Goal: Information Seeking & Learning: Understand process/instructions

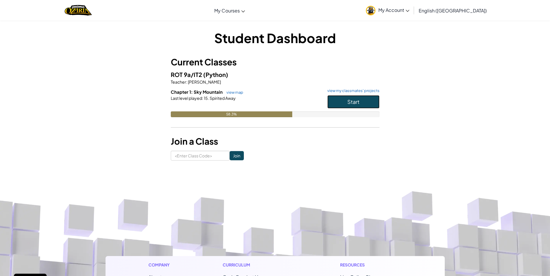
click at [355, 105] on span "Start" at bounding box center [353, 102] width 12 height 7
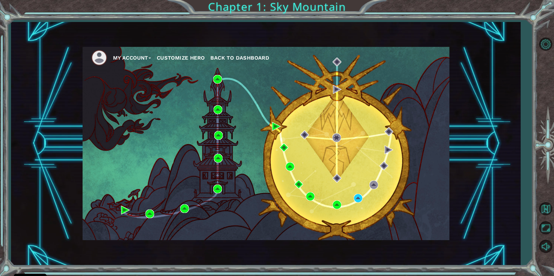
click at [428, 240] on div "My Account Customize Hero Back to Dashboard" at bounding box center [266, 144] width 367 height 194
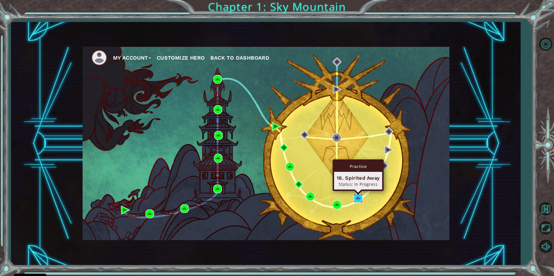
click at [361, 200] on img at bounding box center [358, 198] width 9 height 9
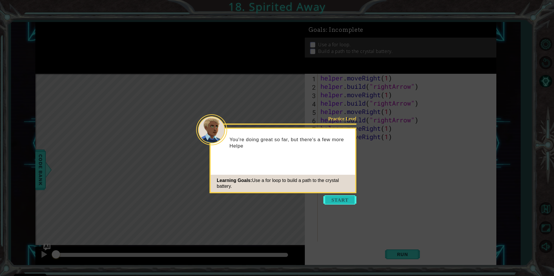
click at [337, 204] on button "Start" at bounding box center [339, 200] width 33 height 9
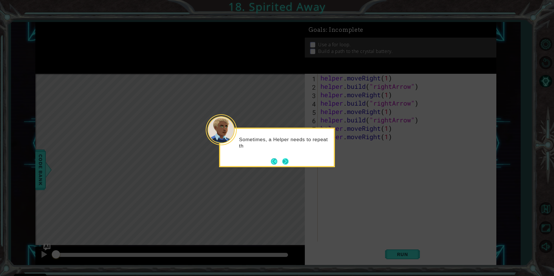
click at [286, 164] on button "Next" at bounding box center [285, 162] width 6 height 6
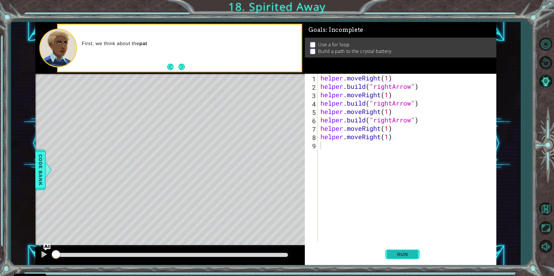
click at [394, 255] on span "Run" at bounding box center [402, 255] width 23 height 6
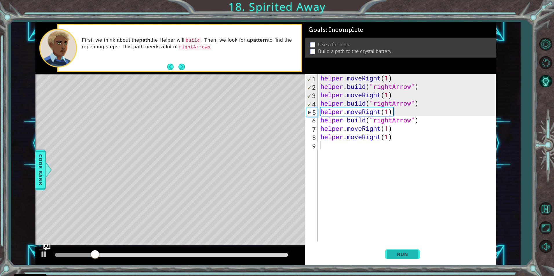
click at [395, 254] on span "Run" at bounding box center [402, 255] width 23 height 6
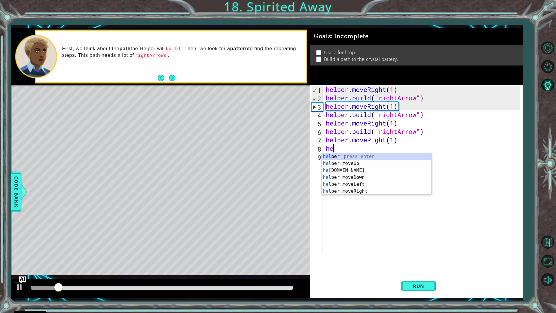
type textarea "h"
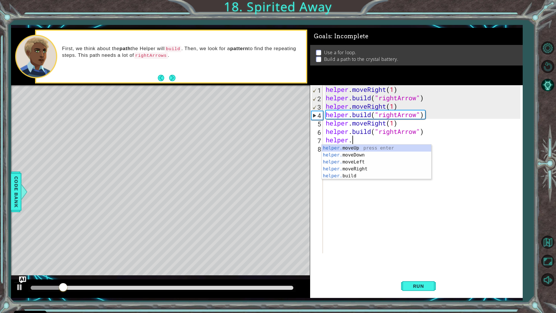
type textarea "h"
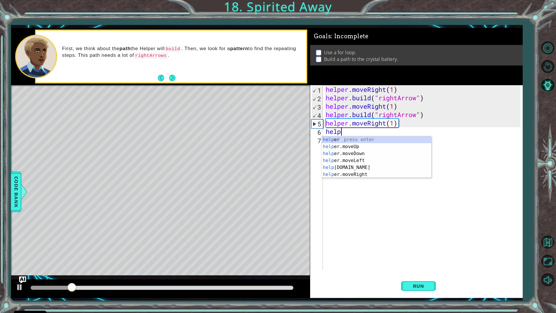
type textarea "h"
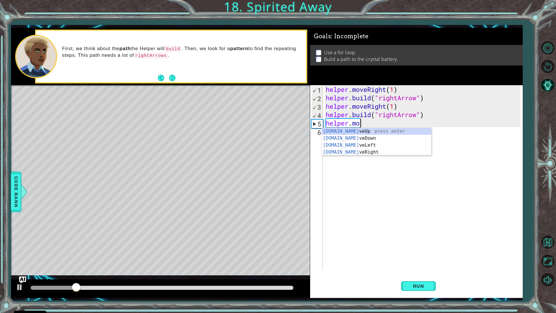
type textarea "h"
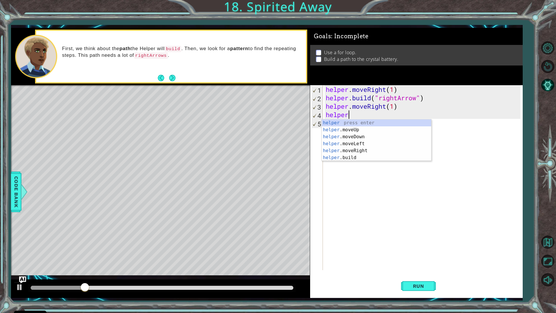
type textarea "h"
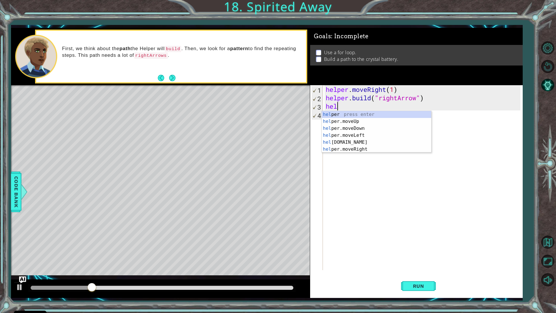
type textarea "h"
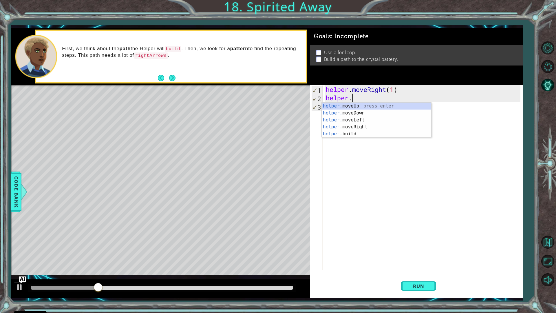
type textarea "h"
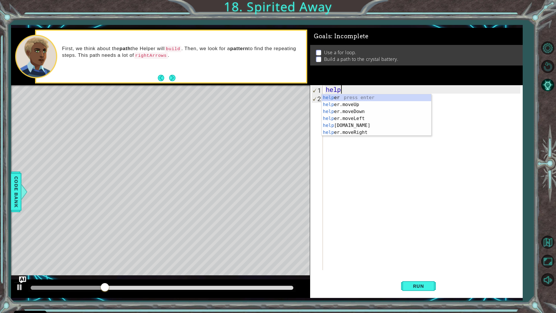
type textarea "h"
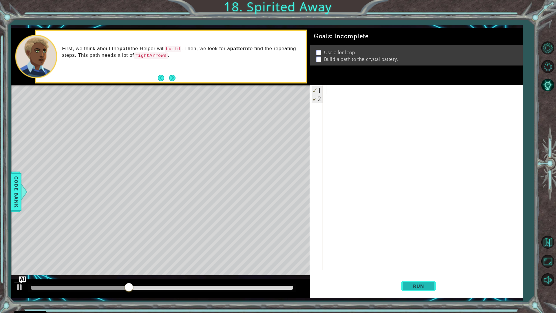
click at [403, 276] on button "Run" at bounding box center [418, 285] width 35 height 21
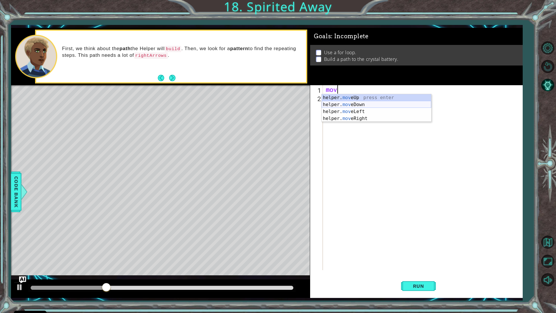
click at [387, 105] on div "helper. mov eUp press enter helper. mov eDown press enter helper. mov eLeft pre…" at bounding box center [377, 115] width 110 height 42
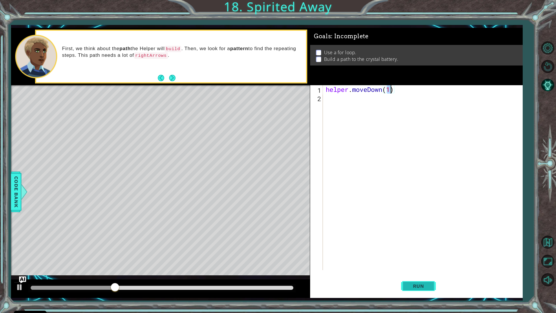
type textarea "helper.moveDown(1)"
click at [424, 276] on button "Run" at bounding box center [418, 285] width 35 height 21
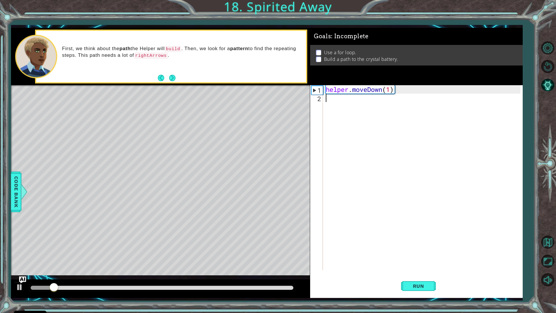
click at [340, 99] on div "helper . moveDown ( 1 )" at bounding box center [424, 186] width 199 height 202
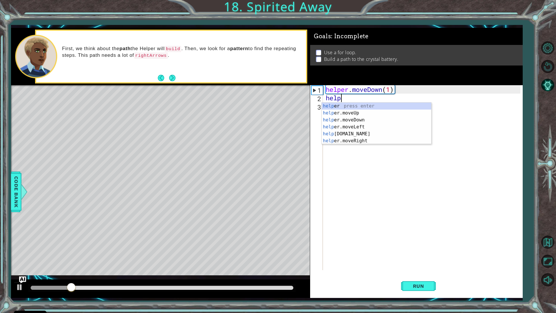
scroll to position [0, 1]
click at [345, 141] on div "helper press enter helper .moveUp press enter helper .moveDown press enter help…" at bounding box center [377, 131] width 110 height 56
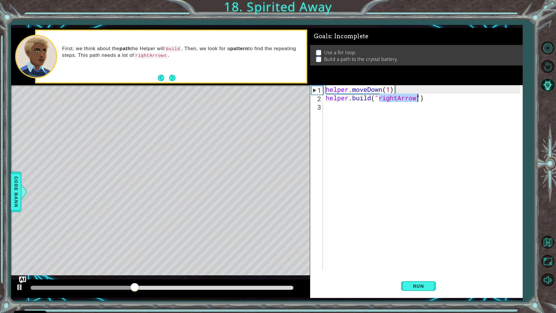
click at [396, 100] on div "helper . moveDown ( 1 ) helper . build ( "rightArrow" )" at bounding box center [423, 177] width 196 height 185
click at [397, 100] on div "helper . moveDown ( 1 ) helper . build ( "rightArrow" )" at bounding box center [424, 186] width 199 height 202
type textarea "[DOMAIN_NAME]("downArrow")"
click at [412, 276] on button "Run" at bounding box center [418, 285] width 35 height 21
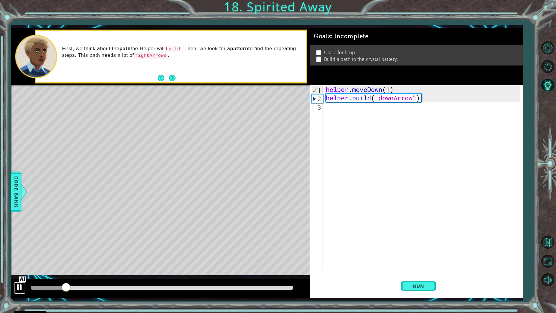
click at [24, 276] on button at bounding box center [20, 288] width 12 height 12
click at [357, 114] on div "helper . moveDown ( 1 ) helper . build ( "downArrow" )" at bounding box center [424, 186] width 199 height 202
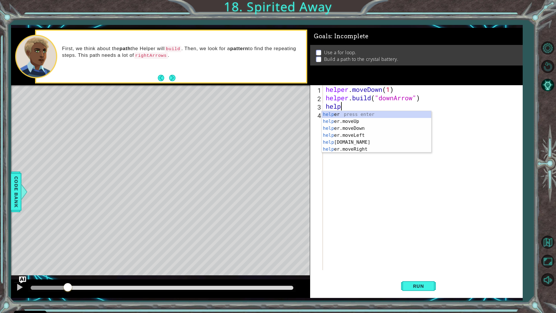
scroll to position [0, 1]
click at [367, 130] on div "helper press enter helper .moveUp press enter helper .moveDown press enter help…" at bounding box center [377, 139] width 110 height 56
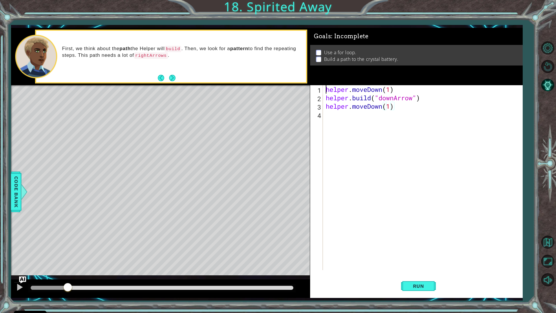
click at [352, 122] on div "helper . moveDown ( 1 ) helper . build ( "downArrow" ) helper . moveDown ( 1 )" at bounding box center [424, 186] width 199 height 202
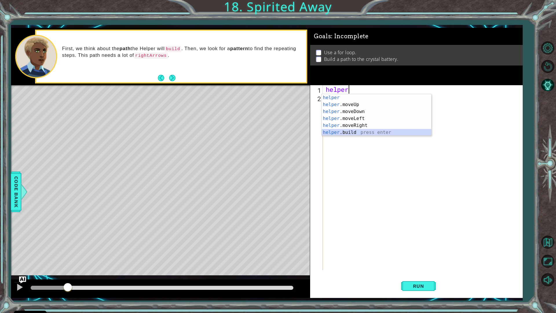
click at [409, 133] on div "helper press enter helper .moveUp press enter helper .moveDown press enter help…" at bounding box center [377, 122] width 110 height 56
type textarea "[DOMAIN_NAME]("rightArrow")"
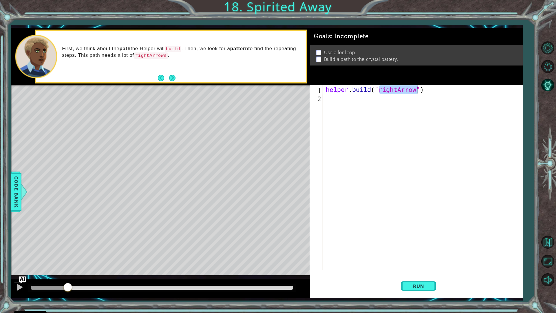
click at [433, 95] on div "helper . build ( "rightArrow" )" at bounding box center [424, 186] width 199 height 202
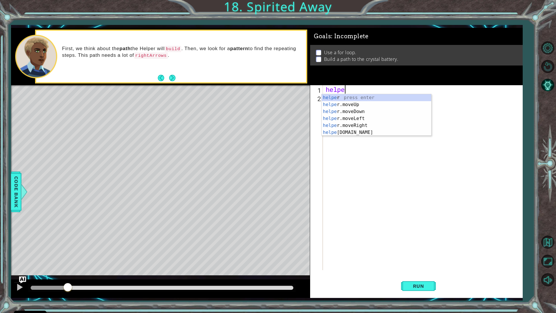
type textarea "h"
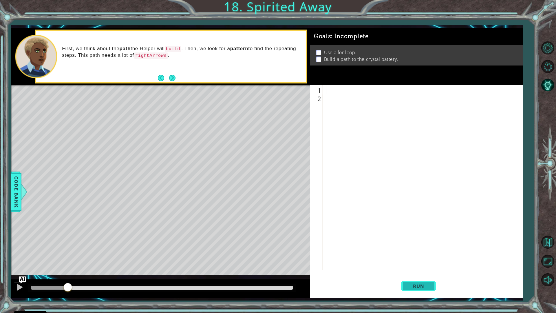
click at [418, 276] on button "Run" at bounding box center [418, 285] width 35 height 21
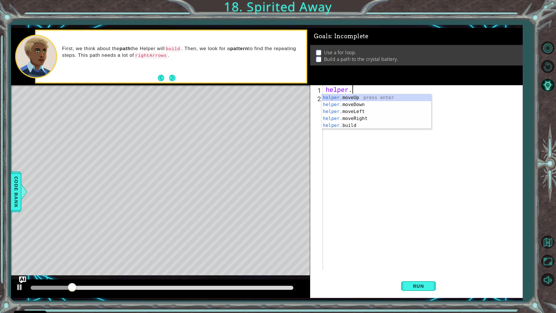
scroll to position [0, 1]
click at [394, 102] on div "helper. moveUp press enter helper. moveDown press enter helper. moveLeft press …" at bounding box center [377, 118] width 110 height 49
type textarea "helper.moveDown(1)"
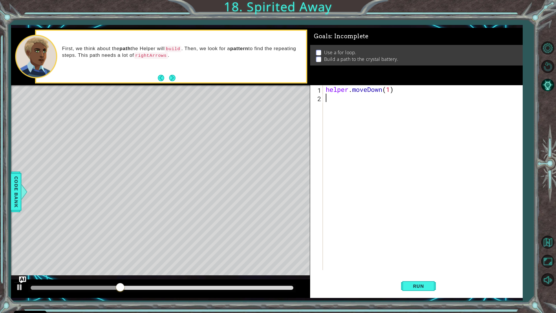
click at [388, 108] on div "helper . moveDown ( 1 )" at bounding box center [424, 186] width 199 height 202
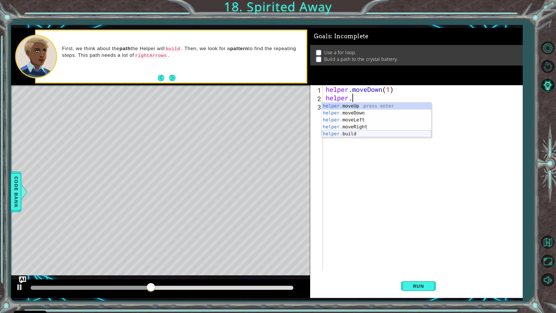
click at [373, 133] on div "helper. moveUp press enter helper. moveDown press enter helper. moveLeft press …" at bounding box center [377, 127] width 110 height 49
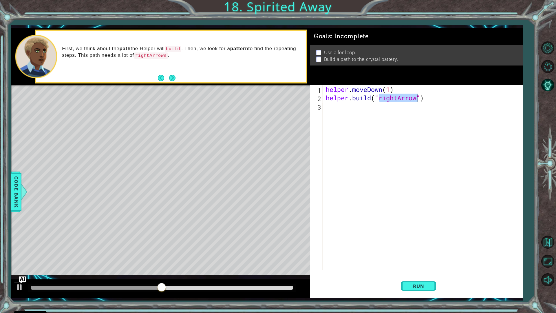
click at [397, 98] on div "helper . moveDown ( 1 ) helper . build ( "rightArrow" )" at bounding box center [423, 177] width 196 height 185
type textarea "[DOMAIN_NAME]("downArrow")"
click at [376, 112] on div "helper . moveDown ( 1 ) helper . build ( "downArrow" )" at bounding box center [424, 186] width 199 height 202
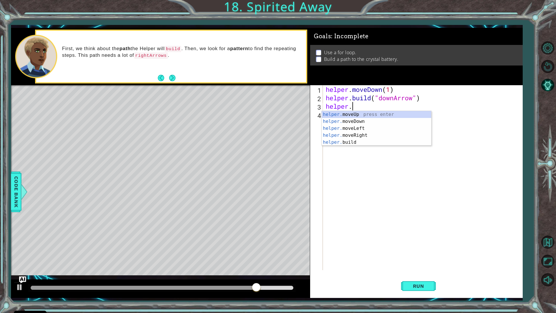
scroll to position [0, 1]
click at [366, 121] on div "helper. moveUp press enter helper. moveDown press enter helper. moveLeft press …" at bounding box center [377, 135] width 110 height 49
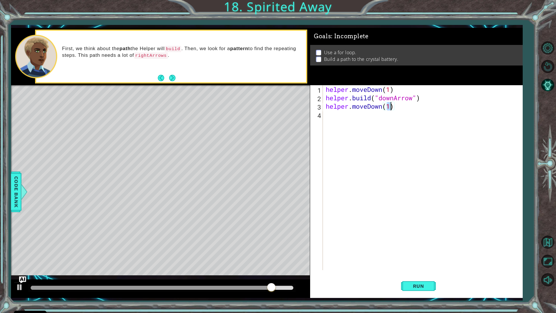
click at [366, 121] on div "helper . moveDown ( 1 ) helper . build ( "downArrow" ) helper . moveDown ( 1 )" at bounding box center [424, 186] width 199 height 202
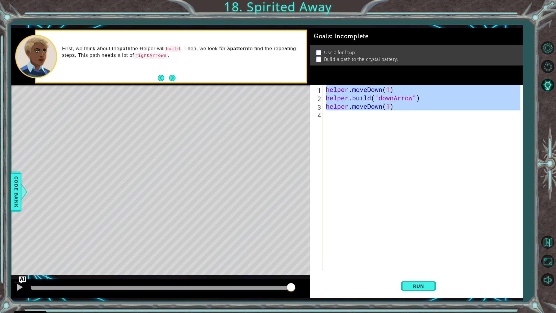
type textarea "helper.moveDown(1) [DOMAIN_NAME]("downArrow")"
click at [370, 120] on div "helper . moveDown ( 1 ) helper . build ( "downArrow" ) helper . moveDown ( 1 )" at bounding box center [423, 177] width 196 height 185
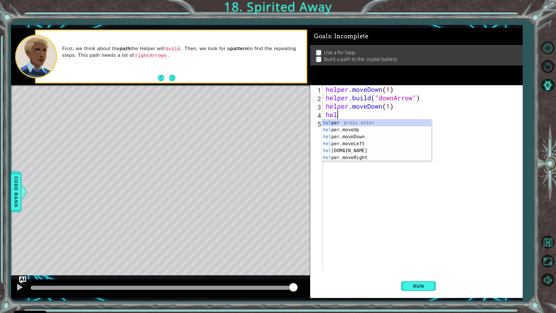
scroll to position [0, 1]
click at [381, 157] on div "helper press enter helper .moveUp press enter helper .moveDown press enter help…" at bounding box center [377, 147] width 110 height 56
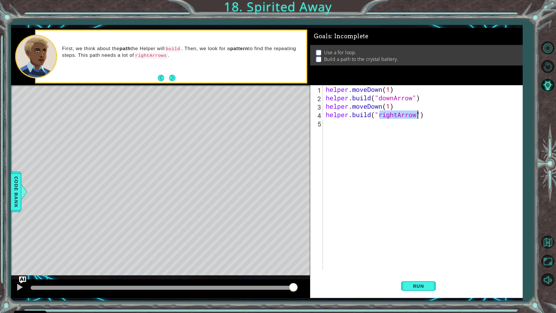
click at [397, 114] on div "helper . moveDown ( 1 ) helper . build ( "downArrow" ) helper . moveDown ( 1 ) …" at bounding box center [423, 177] width 196 height 185
click at [402, 276] on button "Run" at bounding box center [418, 285] width 35 height 21
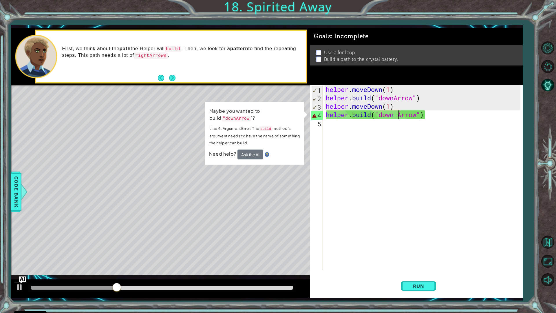
click at [435, 113] on div "helper . moveDown ( 1 ) helper . build ( "downArrow" ) helper . moveDown ( 1 ) …" at bounding box center [424, 186] width 199 height 202
click at [397, 111] on div "helper . moveDown ( 1 ) helper . build ( "downArrow" ) helper . moveDown ( 1 ) …" at bounding box center [424, 186] width 199 height 202
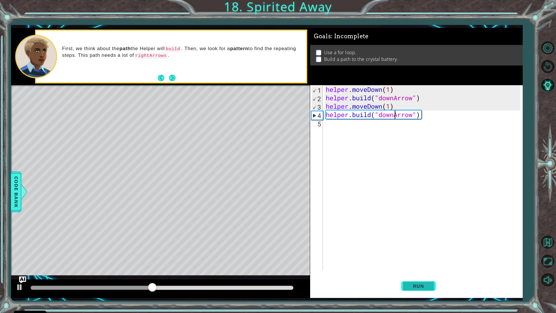
click at [409, 276] on button "Run" at bounding box center [418, 285] width 35 height 21
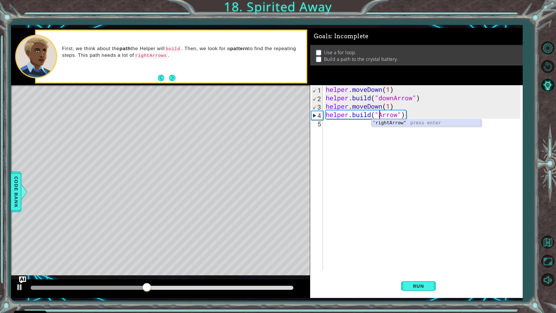
click at [385, 122] on div "" rightArrow" press enter" at bounding box center [427, 129] width 110 height 21
type textarea "[DOMAIN_NAME]("rightArrow")"
click at [404, 276] on button "Run" at bounding box center [418, 285] width 35 height 21
click at [397, 135] on div "helper . moveDown ( 1 ) helper . build ( "downArrow" ) helper . moveDown ( 1 ) …" at bounding box center [424, 186] width 199 height 202
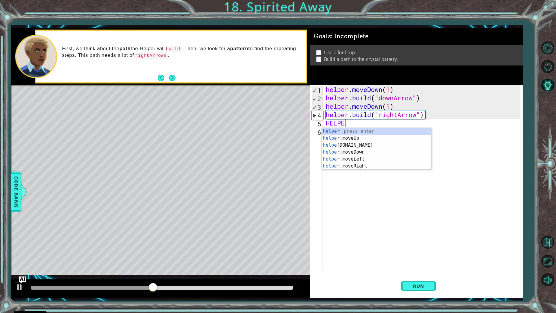
scroll to position [0, 1]
click at [385, 168] on div "helper press enter helper .moveUp press enter helper .build press enter helper …" at bounding box center [377, 156] width 110 height 56
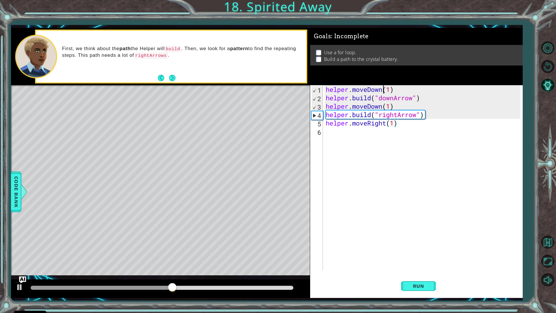
click at [384, 137] on div "helper . moveDown ( 1 ) helper . build ( "downArrow" ) helper . moveDown ( 1 ) …" at bounding box center [424, 186] width 199 height 202
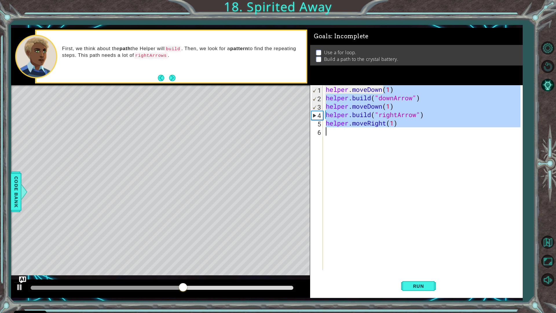
type textarea "helper.moveRight(1)"
click at [384, 137] on div "helper . moveDown ( 1 ) helper . build ( "downArrow" ) helper . moveDown ( 1 ) …" at bounding box center [423, 177] width 196 height 185
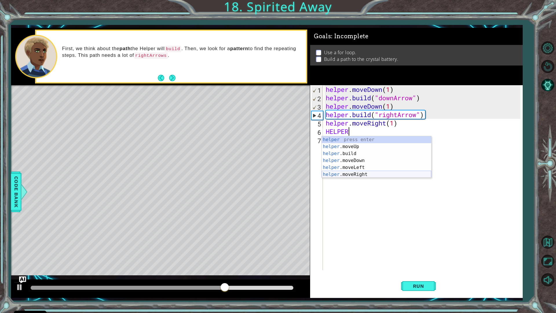
type textarea "helpe"
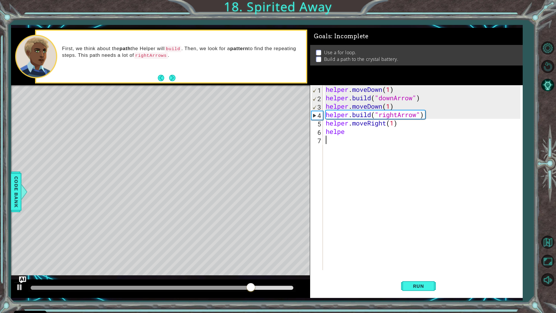
click at [383, 179] on div "helper . moveDown ( 1 ) helper . build ( "downArrow" ) helper . moveDown ( 1 ) …" at bounding box center [424, 186] width 199 height 202
click at [381, 132] on div "helper . moveDown ( 1 ) helper . build ( "downArrow" ) helper . moveDown ( 1 ) …" at bounding box center [424, 186] width 199 height 202
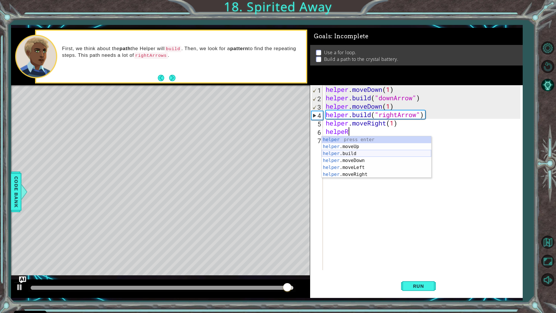
click at [374, 153] on div "helper press enter helper .moveUp press enter helper .build press enter helper …" at bounding box center [377, 164] width 110 height 56
type textarea "[DOMAIN_NAME]("rightArrow")"
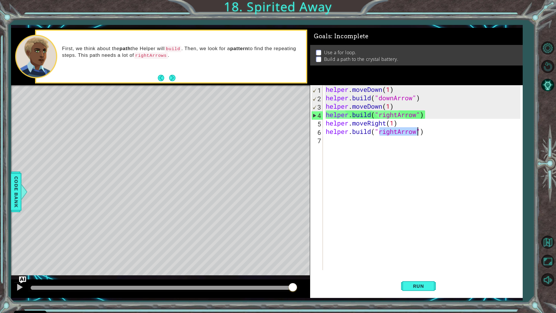
click at [374, 149] on div "helper . moveDown ( 1 ) helper . build ( "downArrow" ) helper . moveDown ( 1 ) …" at bounding box center [424, 186] width 199 height 202
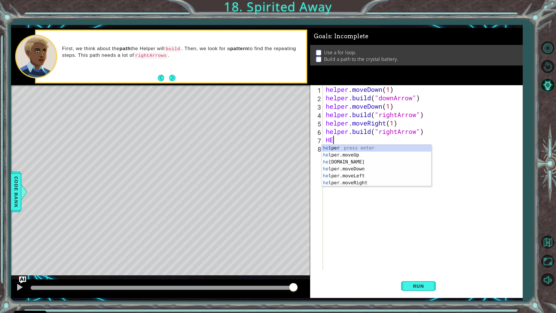
scroll to position [0, 0]
type textarea "H"
click at [374, 183] on div "he lper press enter he lper.moveUp press enter he [DOMAIN_NAME] press enter he …" at bounding box center [377, 173] width 110 height 56
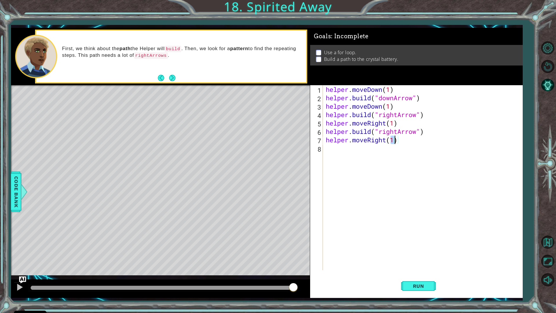
click at [374, 162] on div "helper . moveDown ( 1 ) helper . build ( "downArrow" ) helper . moveDown ( 1 ) …" at bounding box center [424, 186] width 199 height 202
click at [375, 138] on div "[DOMAIN_NAME] press enter" at bounding box center [377, 146] width 110 height 21
type textarea "[DOMAIN_NAME]("rightArrow")"
click at [422, 276] on span "Run" at bounding box center [418, 286] width 23 height 6
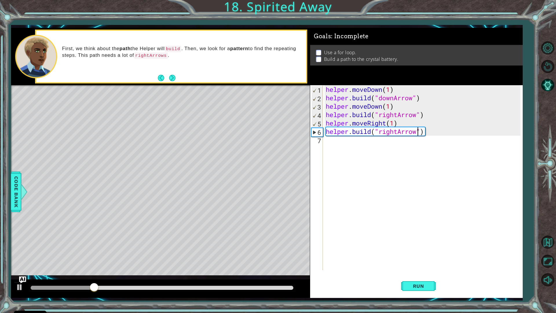
click at [369, 145] on div "helper . moveDown ( 1 ) helper . build ( "downArrow" ) helper . moveDown ( 1 ) …" at bounding box center [424, 186] width 199 height 202
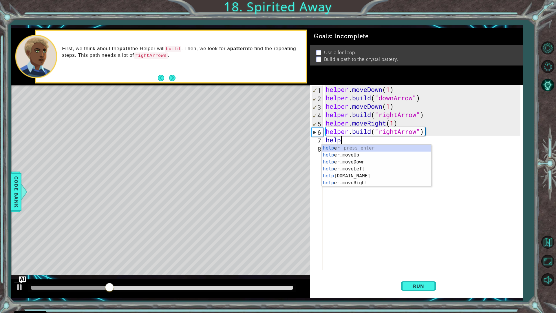
scroll to position [0, 1]
click at [387, 175] on div "helper press enter helper .moveUp press enter helper .moveDown press enter help…" at bounding box center [377, 173] width 110 height 56
type textarea "helper.moveRight(1)"
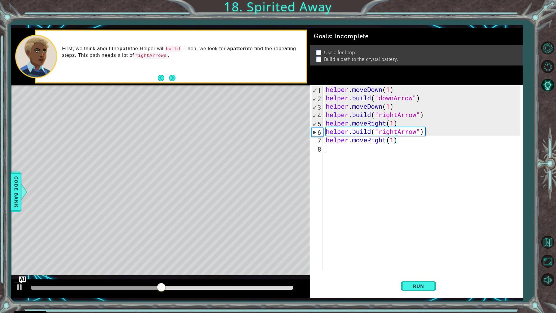
click at [379, 151] on div "helper . moveDown ( 1 ) helper . build ( "downArrow" ) helper . moveDown ( 1 ) …" at bounding box center [424, 186] width 199 height 202
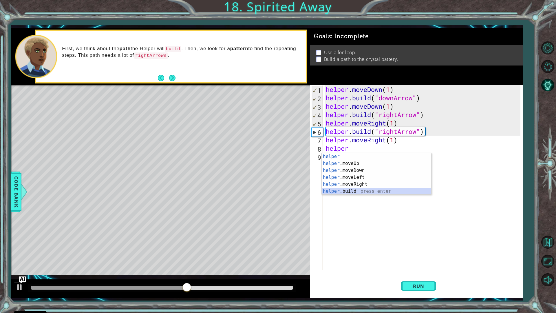
click at [358, 189] on div "helper press enter helper .moveUp press enter helper .moveDown press enter help…" at bounding box center [377, 181] width 110 height 56
type textarea "[DOMAIN_NAME]("rightArrow")"
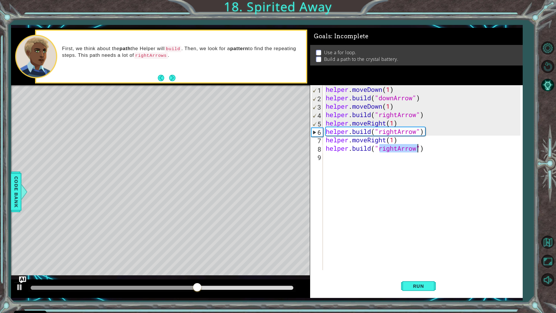
click at [328, 159] on div "helper . moveDown ( 1 ) helper . build ( "downArrow" ) helper . moveDown ( 1 ) …" at bounding box center [424, 186] width 199 height 202
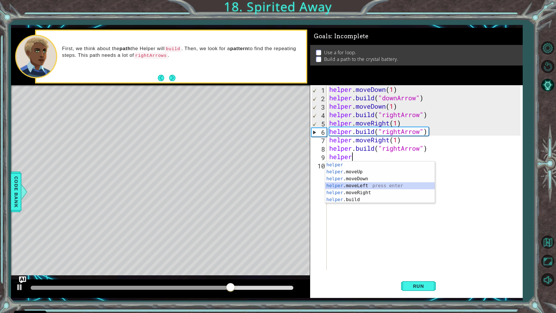
click at [342, 189] on div "helper press enter helper .moveUp press enter helper .moveDown press enter help…" at bounding box center [380, 189] width 110 height 56
type textarea "helper.moveLeft(1)"
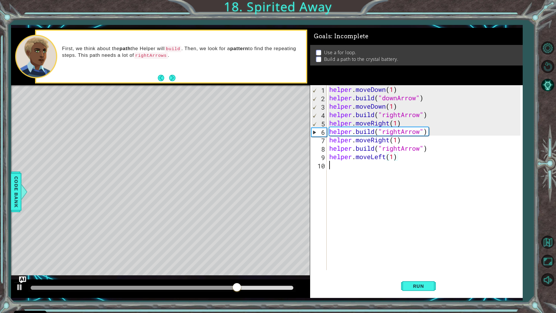
click at [367, 172] on div "helper . moveDown ( 1 ) helper . build ( "downArrow" ) helper . moveDown ( 1 ) …" at bounding box center [426, 186] width 196 height 202
click at [387, 159] on div "helper . moveDown ( 1 ) helper . build ( "downArrow" ) helper . moveDown ( 1 ) …" at bounding box center [426, 186] width 196 height 202
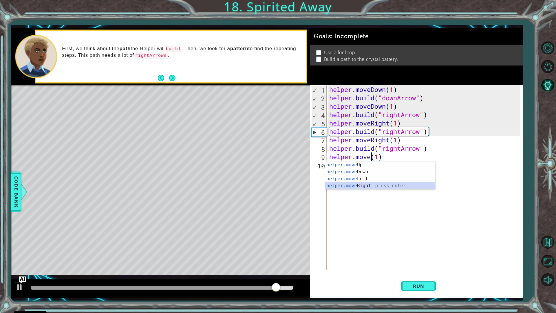
click at [374, 187] on div "helper.move Up press enter helper.move Down press enter helper.move Left press …" at bounding box center [380, 182] width 110 height 42
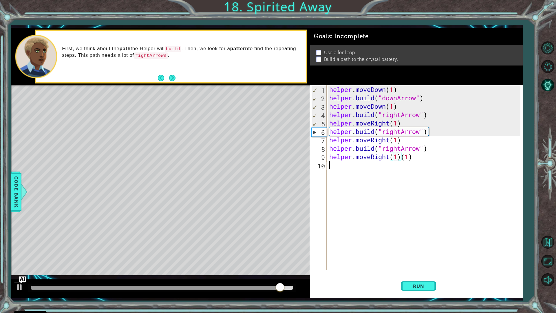
click at [350, 169] on div "helper . moveDown ( 1 ) helper . build ( "downArrow" ) helper . moveDown ( 1 ) …" at bounding box center [426, 186] width 196 height 202
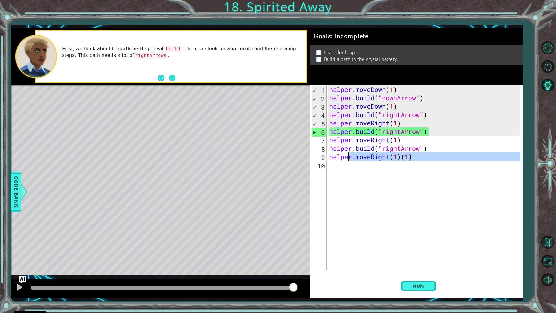
type textarea "helper.moveRight(1)(1)"
click at [349, 168] on div "helper . moveDown ( 1 ) helper . build ( "downArrow" ) helper . moveDown ( 1 ) …" at bounding box center [424, 177] width 192 height 185
click at [416, 155] on div "helper . moveDown ( 1 ) helper . build ( "downArrow" ) helper . moveDown ( 1 ) …" at bounding box center [426, 186] width 196 height 202
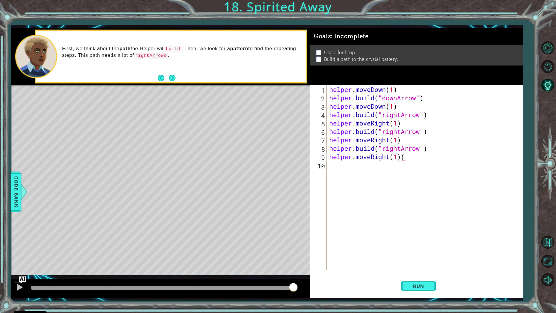
type textarea "helper.moveRight(1)"
click at [366, 173] on div "helper . moveDown ( 1 ) helper . build ( "downArrow" ) helper . moveDown ( 1 ) …" at bounding box center [426, 186] width 196 height 202
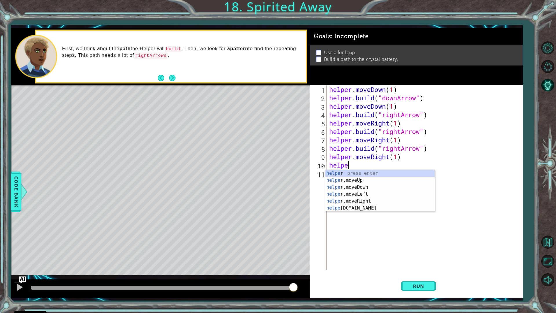
scroll to position [0, 1]
click at [369, 201] on div "helper press enter helper .moveUp press enter helper .moveDown press enter help…" at bounding box center [380, 198] width 110 height 56
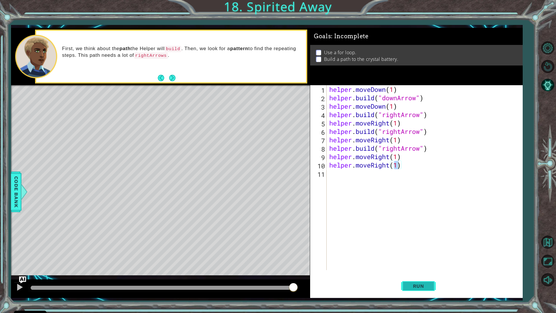
click at [414, 276] on button "Run" at bounding box center [418, 285] width 35 height 21
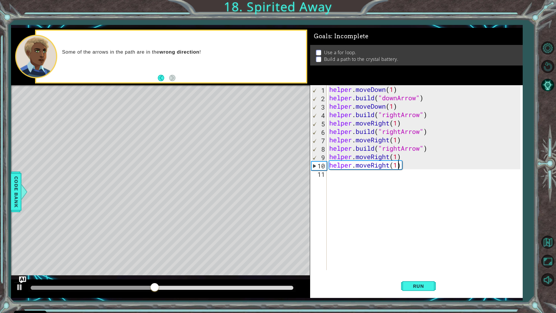
click at [407, 169] on div "helper . moveDown ( 1 ) helper . build ( "downArrow" ) helper . moveDown ( 1 ) …" at bounding box center [426, 186] width 196 height 202
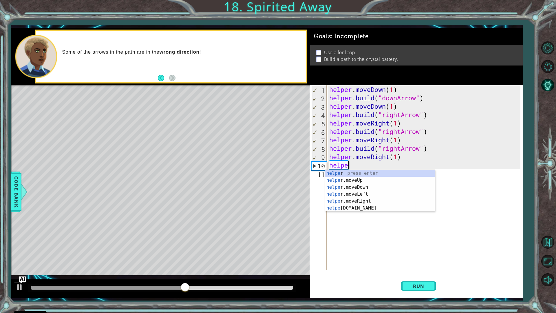
scroll to position [0, 0]
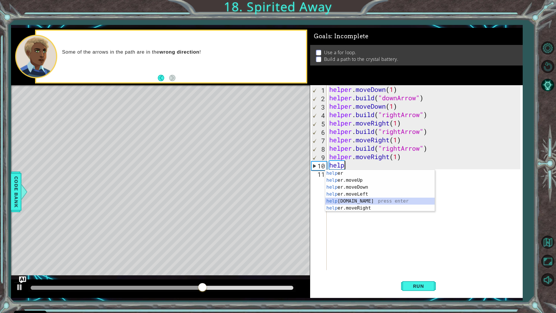
click at [390, 198] on div "help er press enter help er.moveUp press enter help er.moveDown press enter hel…" at bounding box center [380, 198] width 110 height 56
type textarea "[DOMAIN_NAME]("rightArrow")"
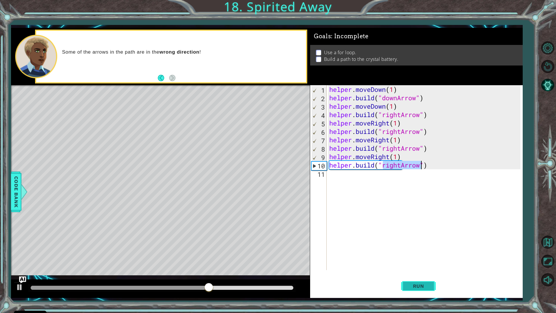
click at [407, 276] on span "Run" at bounding box center [418, 286] width 23 height 6
click at [370, 179] on div "helper . moveDown ( 1 ) helper . build ( "downArrow" ) helper . moveDown ( 1 ) …" at bounding box center [426, 186] width 196 height 202
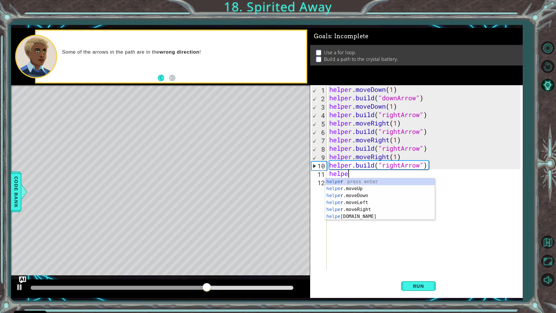
scroll to position [0, 1]
click at [369, 210] on div "helper press enter helper .moveUp press enter helper .moveDown press enter help…" at bounding box center [380, 206] width 110 height 56
type textarea "helper.moveRight(1)"
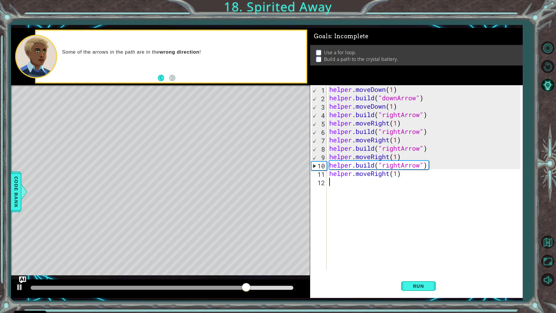
click at [367, 190] on div "helper . moveDown ( 1 ) helper . build ( "downArrow" ) helper . moveDown ( 1 ) …" at bounding box center [426, 186] width 196 height 202
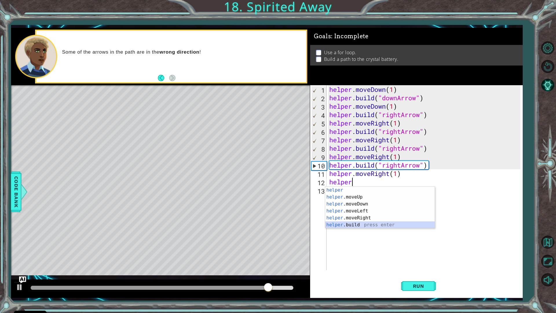
click at [346, 228] on div "helper press enter helper .moveUp press enter helper .moveDown press enter help…" at bounding box center [380, 215] width 110 height 56
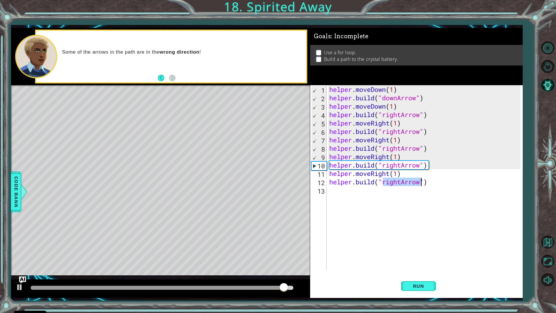
click at [403, 180] on div "helper . moveDown ( 1 ) helper . build ( "downArrow" ) helper . moveDown ( 1 ) …" at bounding box center [424, 177] width 192 height 185
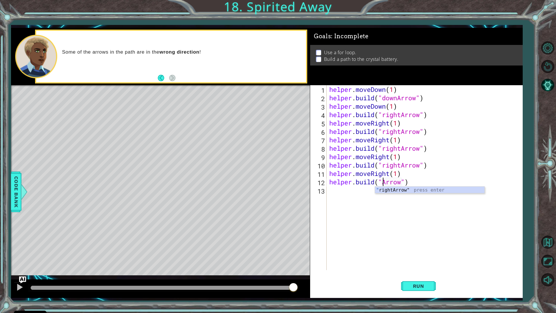
scroll to position [0, 3]
type textarea "[DOMAIN_NAME]("upArrow")"
click at [372, 197] on div "helper . moveDown ( 1 ) helper . build ( "downArrow" ) helper . moveDown ( 1 ) …" at bounding box center [426, 186] width 196 height 202
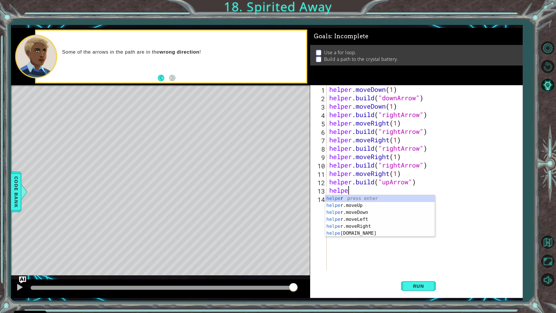
scroll to position [0, 1]
click at [354, 205] on div "helper press enter helper .moveUp press enter helper .moveDown press enter help…" at bounding box center [380, 223] width 110 height 56
type textarea "helper.moveUp(1)"
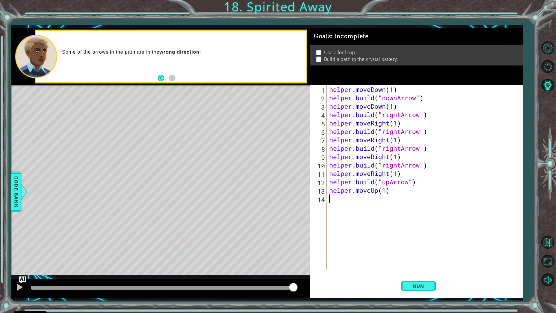
click at [354, 205] on div "helper . moveDown ( 1 ) helper . build ( "downArrow" ) helper . moveDown ( 1 ) …" at bounding box center [426, 186] width 196 height 202
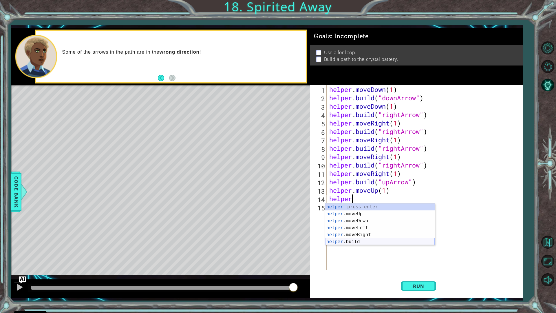
click at [352, 242] on div "helper press enter helper .moveUp press enter helper .moveDown press enter help…" at bounding box center [380, 231] width 110 height 56
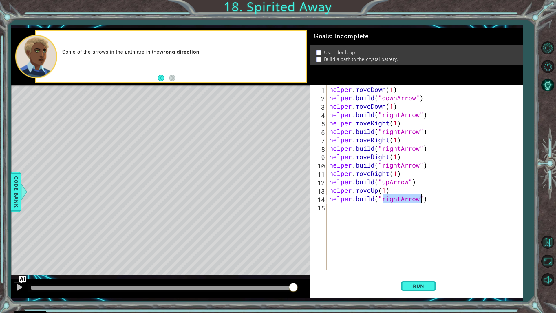
click at [402, 198] on div "helper . moveDown ( 1 ) helper . build ( "downArrow" ) helper . moveDown ( 1 ) …" at bounding box center [424, 177] width 192 height 185
type textarea "[DOMAIN_NAME]("upArrow")"
click at [417, 276] on button "Run" at bounding box center [418, 285] width 35 height 21
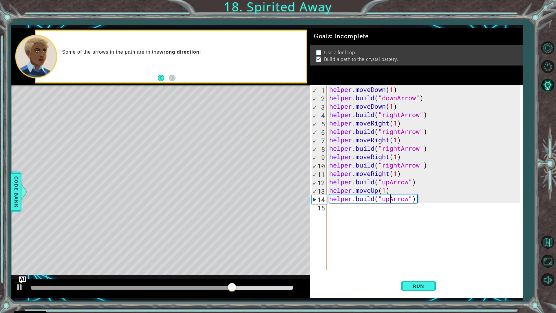
click at [333, 213] on div "helper . moveDown ( 1 ) helper . build ( "downArrow" ) helper . moveDown ( 1 ) …" at bounding box center [426, 186] width 196 height 202
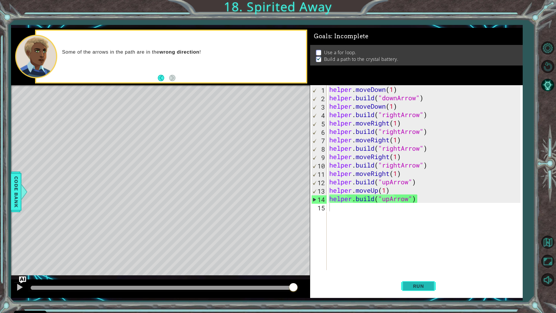
click at [415, 276] on button "Run" at bounding box center [418, 285] width 35 height 21
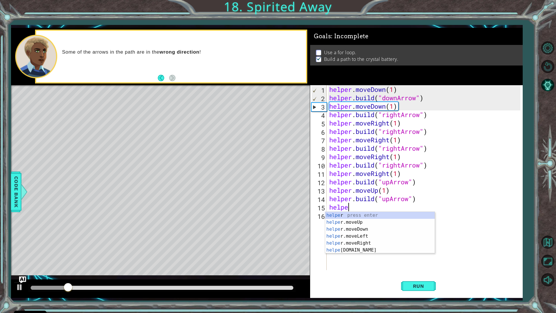
scroll to position [0, 1]
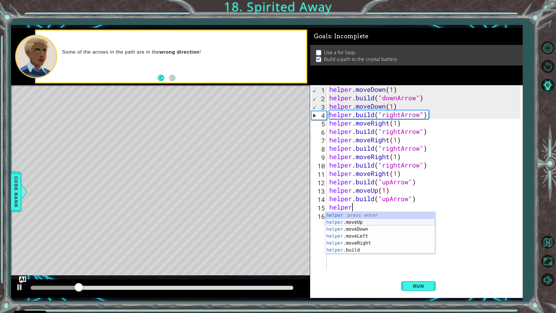
click at [346, 226] on div "helper press enter helper .moveUp press enter helper .moveDown press enter help…" at bounding box center [380, 240] width 110 height 56
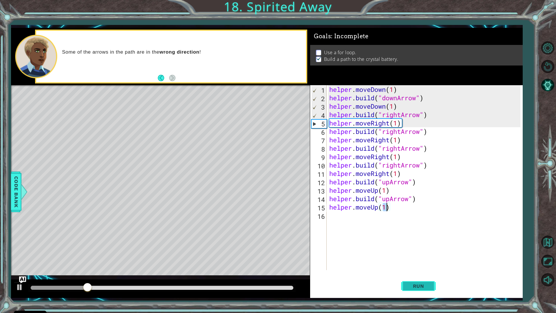
type textarea "helper.moveUp(1)"
click at [418, 276] on span "Run" at bounding box center [418, 286] width 23 height 6
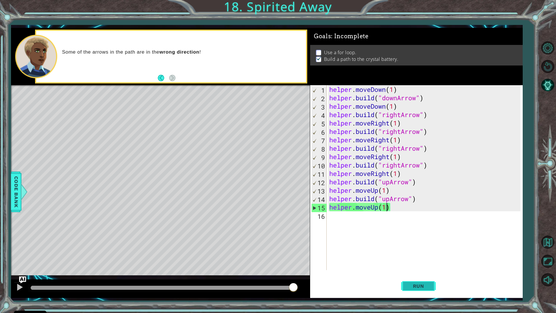
click at [424, 276] on button "Run" at bounding box center [418, 285] width 35 height 21
click at [404, 276] on button "Run" at bounding box center [418, 285] width 35 height 21
drag, startPoint x: 340, startPoint y: 248, endPoint x: 375, endPoint y: 244, distance: 35.0
click at [374, 246] on div "helper . moveDown ( 1 ) helper . build ( "downArrow" ) helper . moveDown ( 1 ) …" at bounding box center [426, 186] width 196 height 202
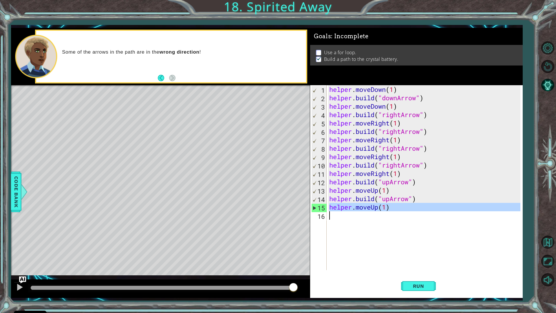
drag, startPoint x: 324, startPoint y: 210, endPoint x: 365, endPoint y: 216, distance: 41.6
click at [365, 216] on div "1 2 3 4 5 6 7 8 9 10 11 12 13 14 15 16 helper . moveDown ( 1 ) helper . build (…" at bounding box center [415, 177] width 211 height 185
type textarea "helper.moveUp(1)"
drag, startPoint x: 364, startPoint y: 216, endPoint x: 358, endPoint y: 223, distance: 8.8
drag, startPoint x: 358, startPoint y: 223, endPoint x: 356, endPoint y: 226, distance: 3.4
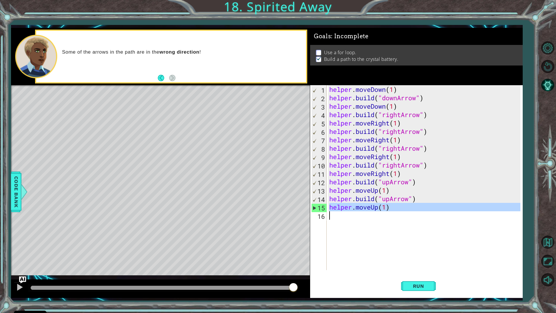
click at [356, 226] on div "helper . moveDown ( 1 ) helper . build ( "downArrow" ) helper . moveDown ( 1 ) …" at bounding box center [424, 177] width 192 height 185
drag, startPoint x: 330, startPoint y: 220, endPoint x: 390, endPoint y: 261, distance: 72.8
click at [389, 261] on div "helper . moveDown ( 1 ) helper . build ( "downArrow" ) helper . moveDown ( 1 ) …" at bounding box center [426, 186] width 196 height 202
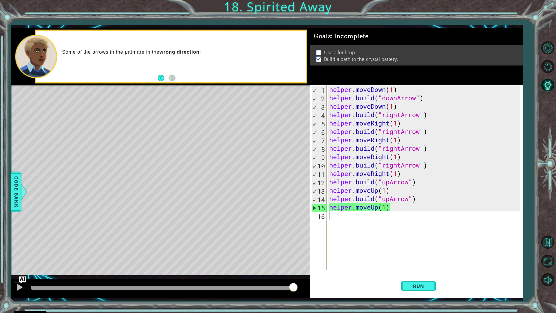
drag, startPoint x: 432, startPoint y: 283, endPoint x: 375, endPoint y: 280, distance: 57.8
click at [371, 276] on div "Run" at bounding box center [418, 285] width 213 height 21
click at [438, 276] on div "Run" at bounding box center [418, 285] width 213 height 21
drag, startPoint x: 438, startPoint y: 287, endPoint x: 432, endPoint y: 288, distance: 6.3
click at [436, 276] on div "Run" at bounding box center [418, 285] width 213 height 21
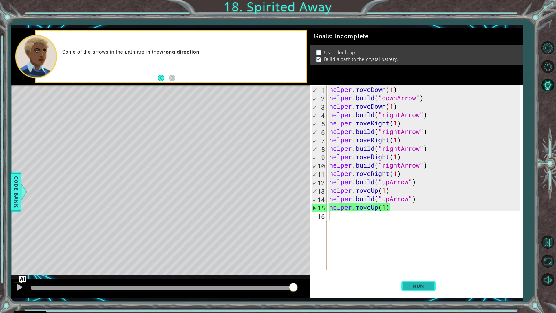
click at [432, 276] on button "Run" at bounding box center [418, 285] width 35 height 21
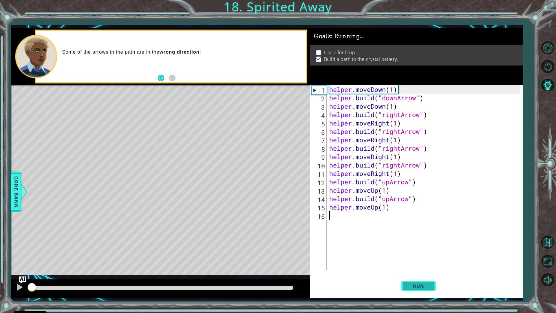
click at [432, 276] on button "Run" at bounding box center [418, 285] width 35 height 21
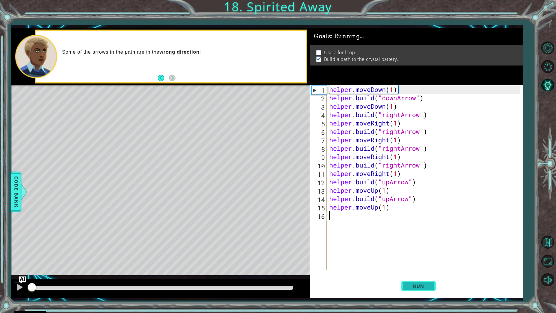
click at [432, 276] on button "Run" at bounding box center [418, 285] width 35 height 21
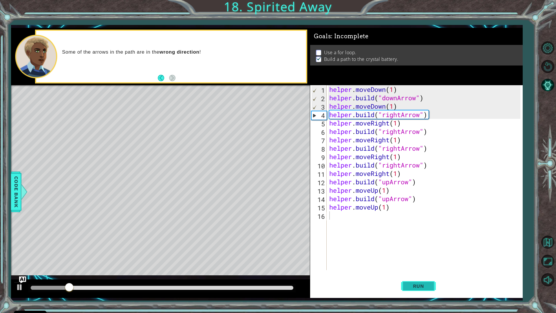
drag, startPoint x: 432, startPoint y: 287, endPoint x: 420, endPoint y: 291, distance: 12.5
click at [420, 276] on button "Run" at bounding box center [418, 285] width 35 height 21
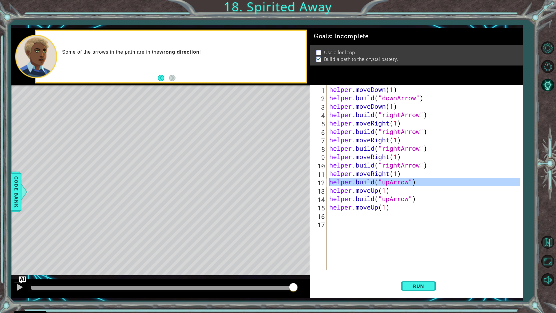
drag, startPoint x: 321, startPoint y: 179, endPoint x: 200, endPoint y: 139, distance: 128.0
click at [199, 138] on div "Level Map" at bounding box center [145, 170] width 268 height 171
drag, startPoint x: 183, startPoint y: 76, endPoint x: 185, endPoint y: 89, distance: 13.2
click at [185, 89] on div "methods helper moveUp() moveDown() moveLeft() moveRight() build(item) tools for…" at bounding box center [267, 163] width 512 height 270
drag, startPoint x: 185, startPoint y: 89, endPoint x: 186, endPoint y: 82, distance: 6.7
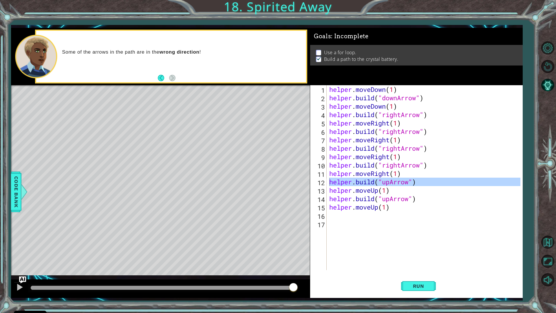
click at [187, 84] on div "methods helper moveUp() moveDown() moveLeft() moveRight() build(item) tools for…" at bounding box center [267, 163] width 512 height 270
drag, startPoint x: 179, startPoint y: 95, endPoint x: 177, endPoint y: 101, distance: 6.3
click at [177, 101] on div "Level Map" at bounding box center [145, 170] width 268 height 171
drag, startPoint x: 196, startPoint y: 54, endPoint x: 545, endPoint y: 0, distance: 352.7
click at [545, 1] on div "1 ההההההההההההההההההההההההההההההההההההההההההההההההההההההההההההההההההההההההההההה…" at bounding box center [278, 156] width 556 height 313
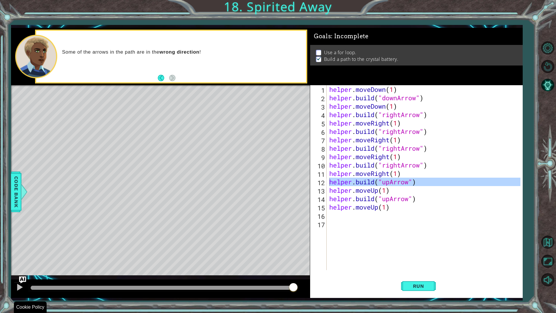
click at [391, 276] on div "1 ההההההההההההההההההההההההההההההההההההההההההההההההההההההההההההההההההההההההההההה…" at bounding box center [278, 156] width 556 height 313
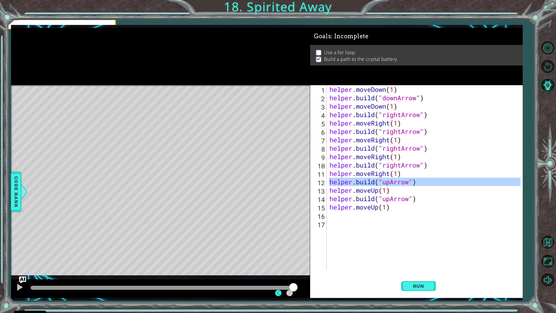
click at [529, 0] on div "1 ההההההההההההההההההההההההההההההההההההההההההההההההההההההההההההההההההההההההההההה…" at bounding box center [278, 156] width 556 height 313
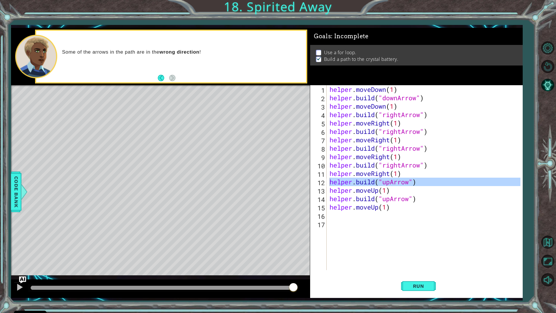
drag, startPoint x: 527, startPoint y: 1, endPoint x: 554, endPoint y: 20, distance: 33.1
click at [526, 1] on div "1 ההההההההההההההההההההההההההההההההההההההההההההההההההההההההההההההההההההההההההההה…" at bounding box center [278, 156] width 556 height 313
click at [549, 52] on button "Level Options" at bounding box center [548, 47] width 17 height 17
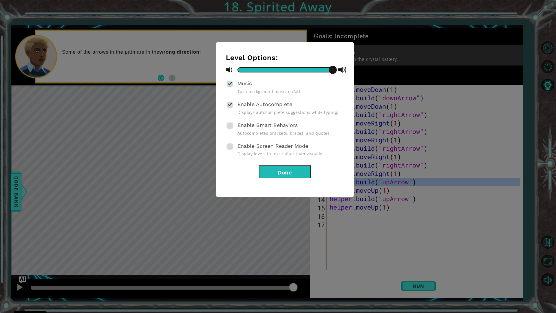
type textarea "[DOMAIN_NAME]("upArrow")"
